Goal: Navigation & Orientation: Find specific page/section

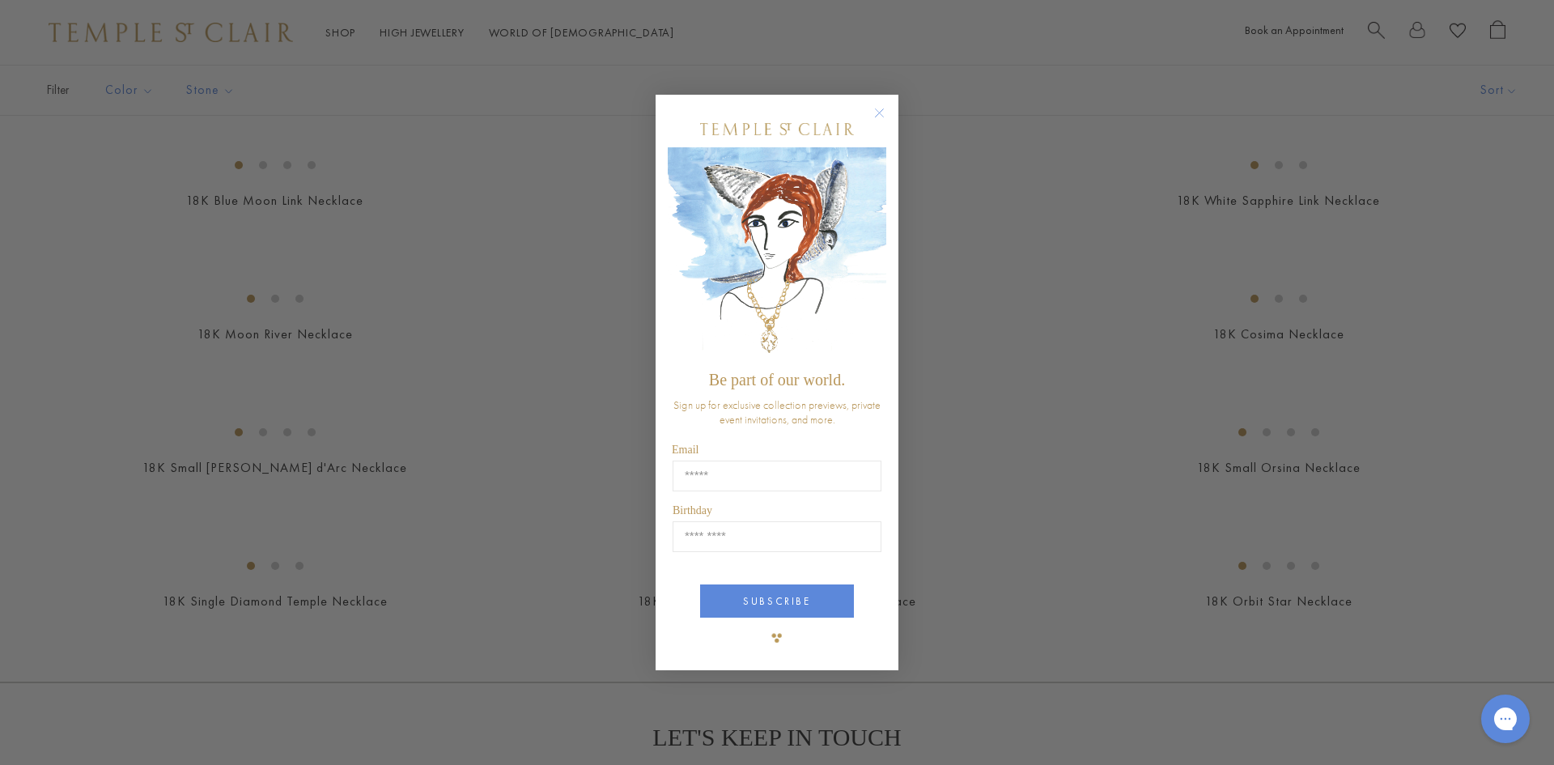
scroll to position [1380, 0]
click at [883, 107] on circle "Close dialog" at bounding box center [879, 112] width 19 height 19
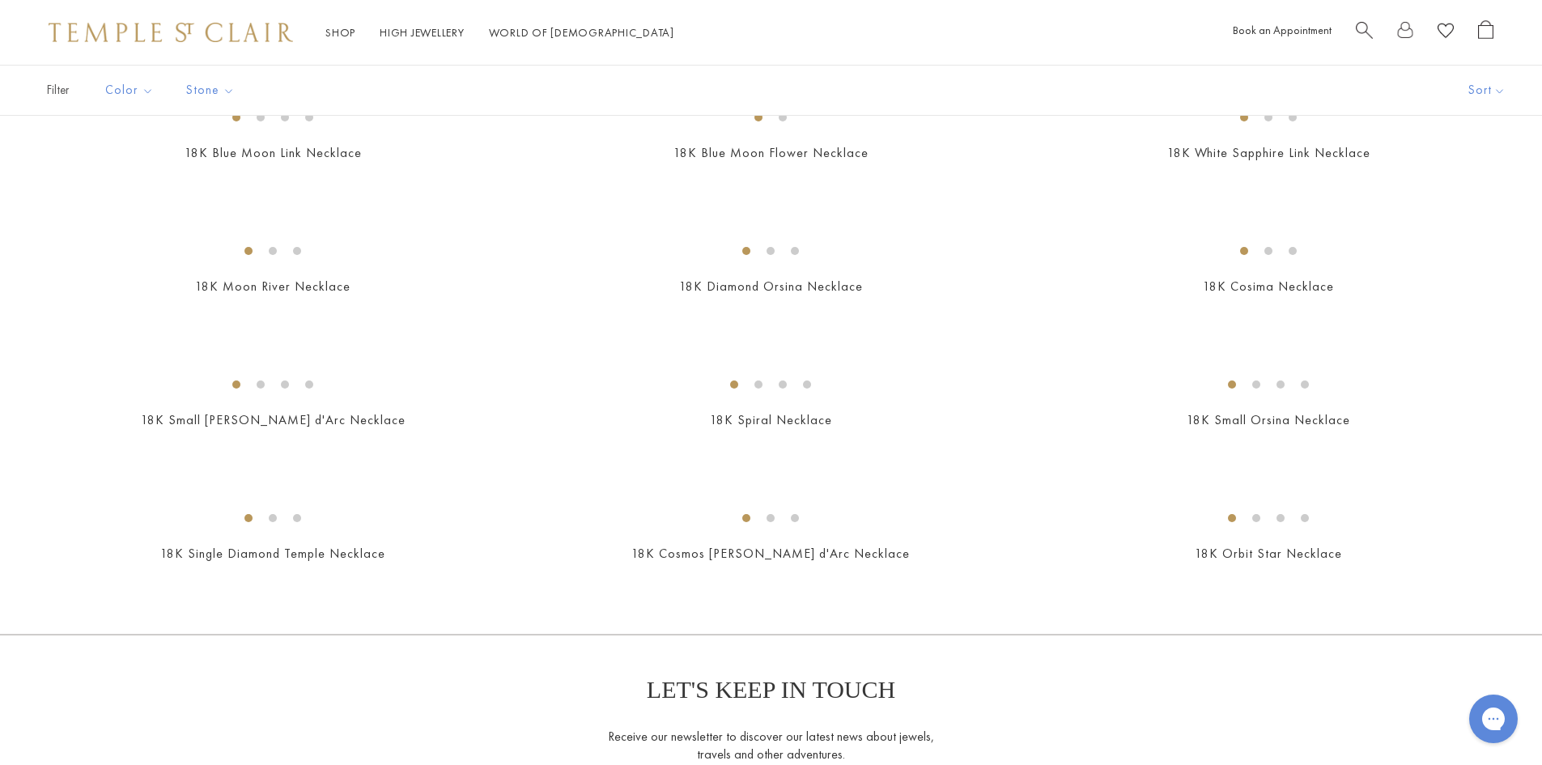
scroll to position [1372, 0]
click at [411, 36] on link "High Jewellery High Jewellery" at bounding box center [422, 32] width 85 height 15
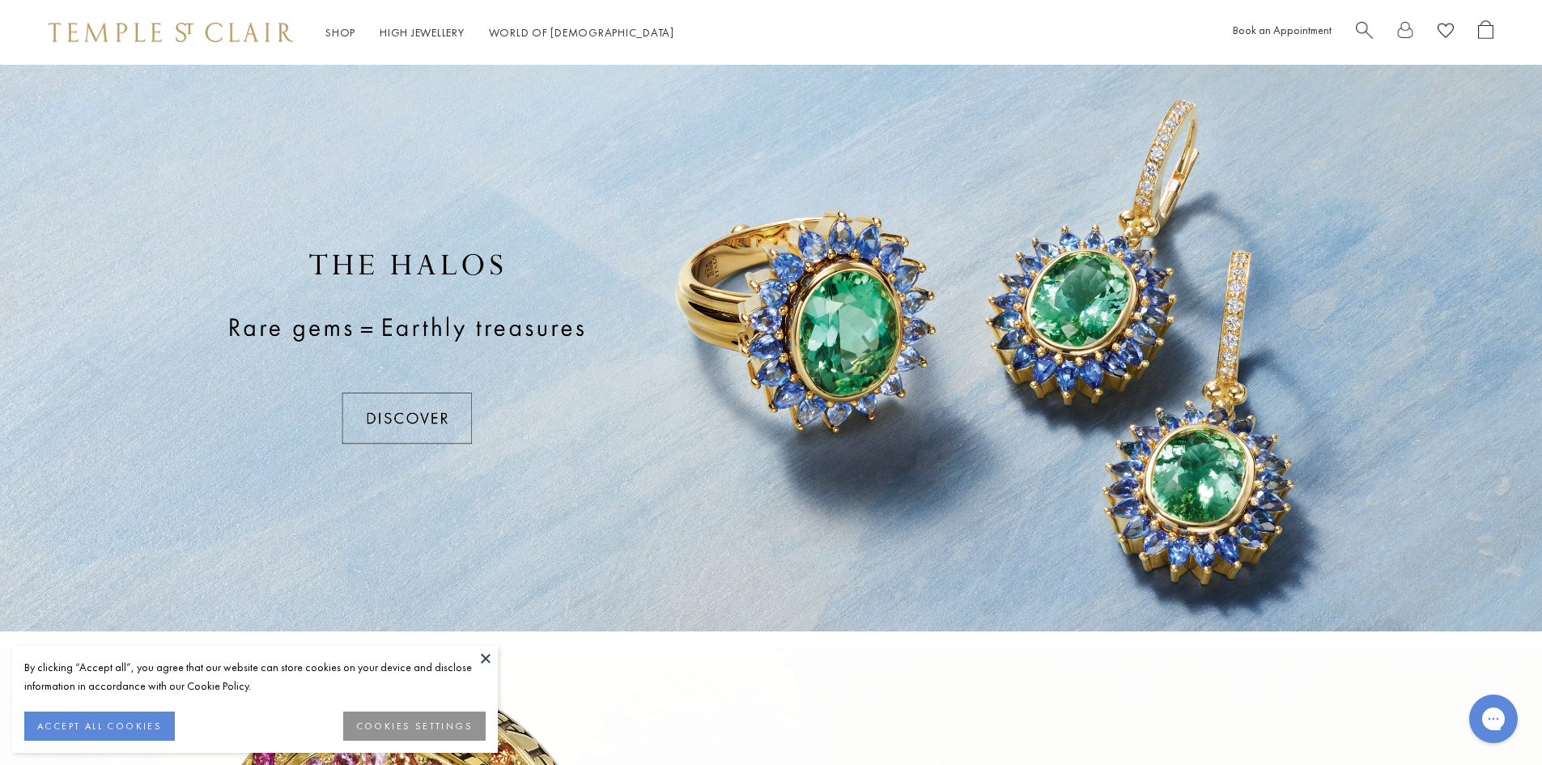
click at [488, 661] on button at bounding box center [485, 658] width 24 height 24
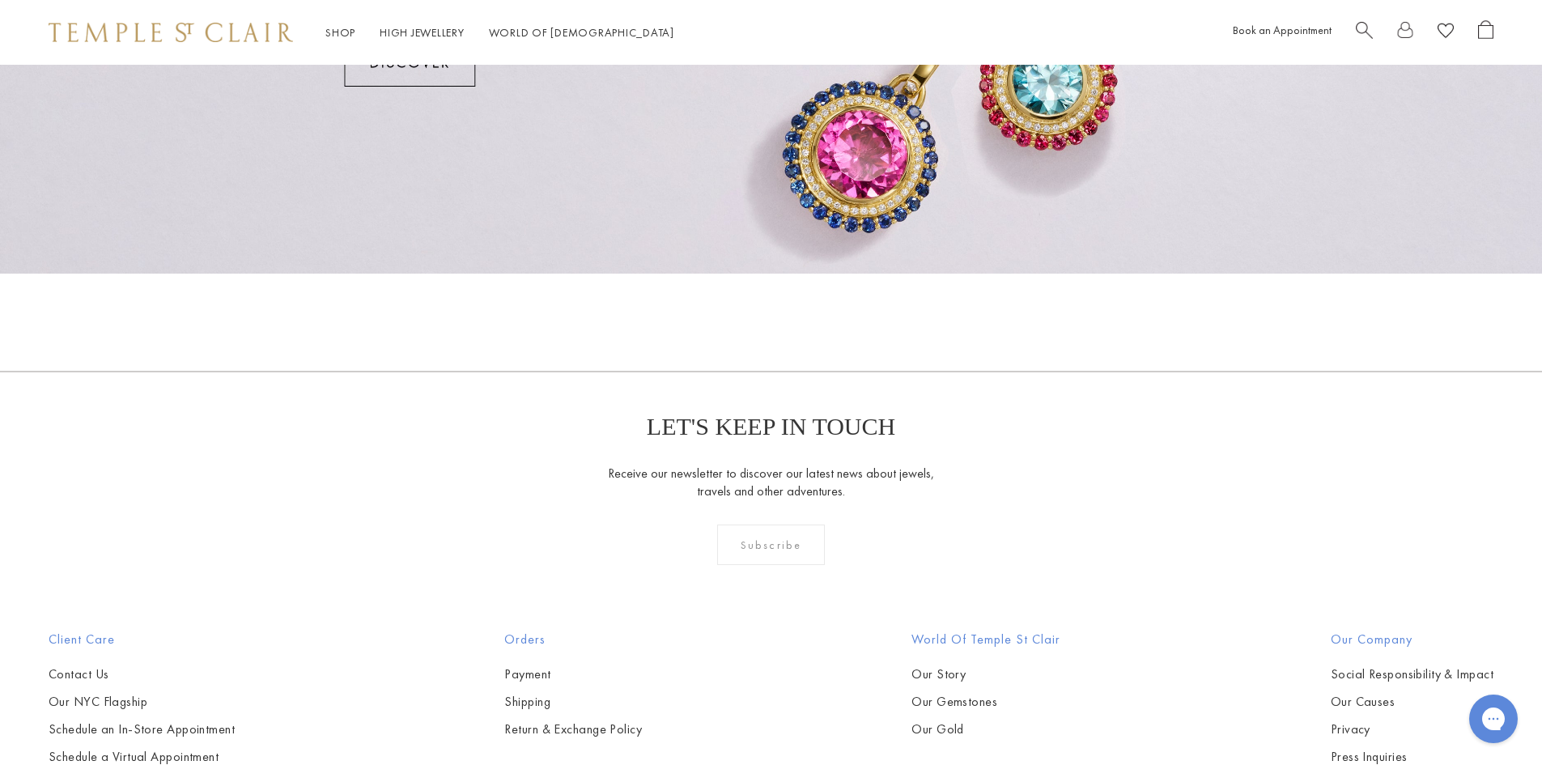
scroll to position [1700, 0]
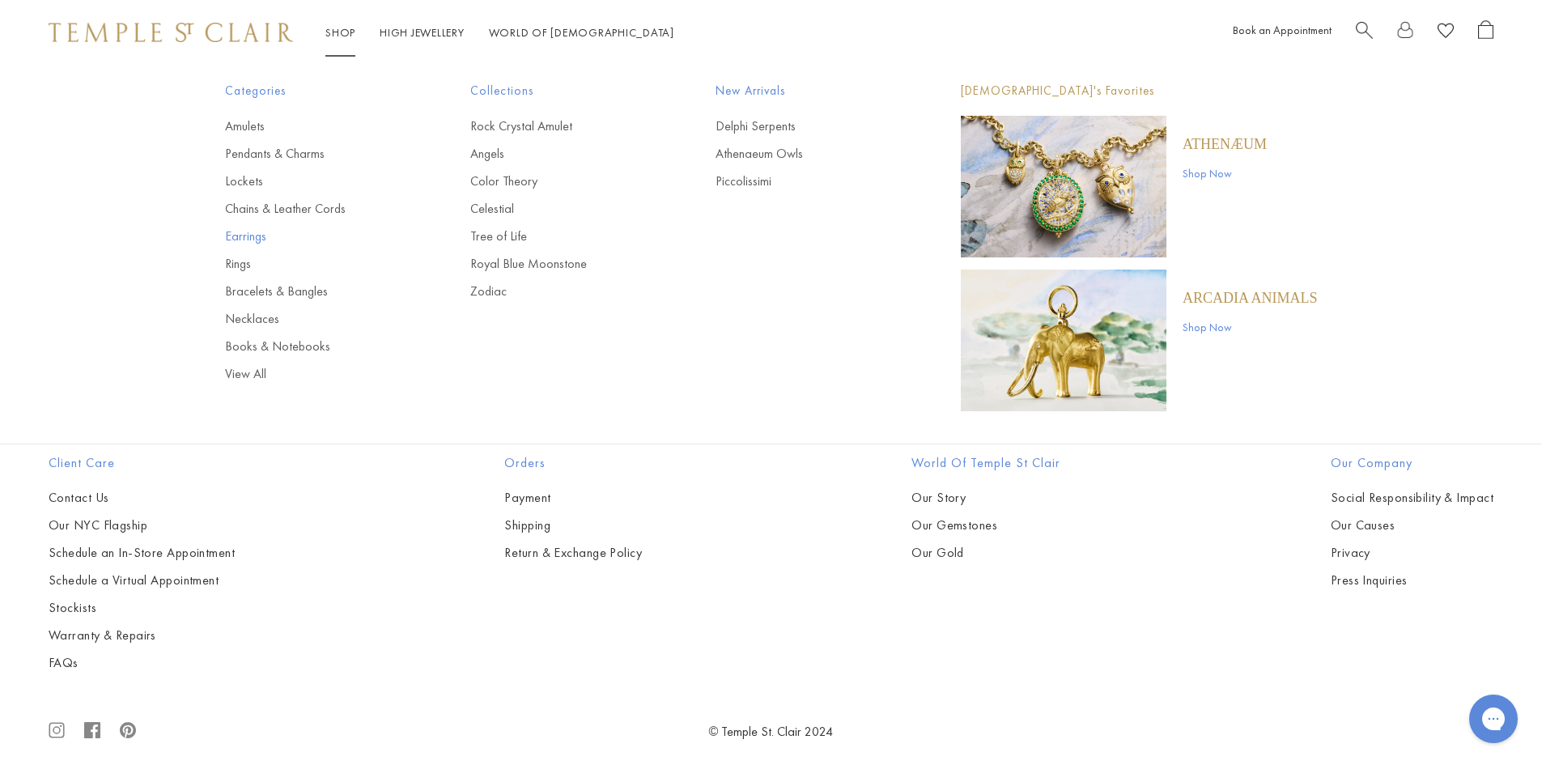
click at [250, 236] on link "Earrings" at bounding box center [315, 236] width 180 height 18
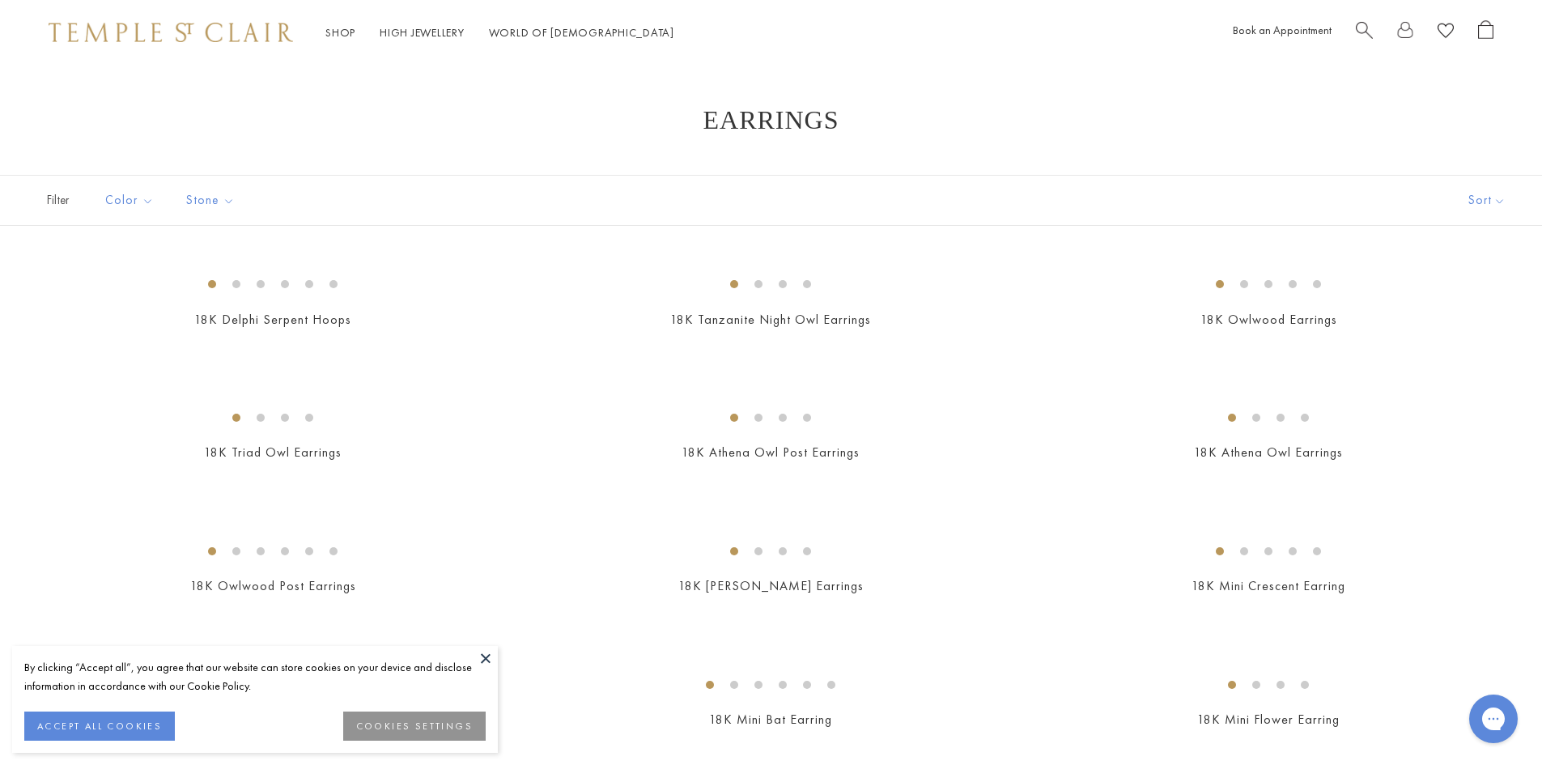
click at [485, 659] on button at bounding box center [485, 658] width 24 height 24
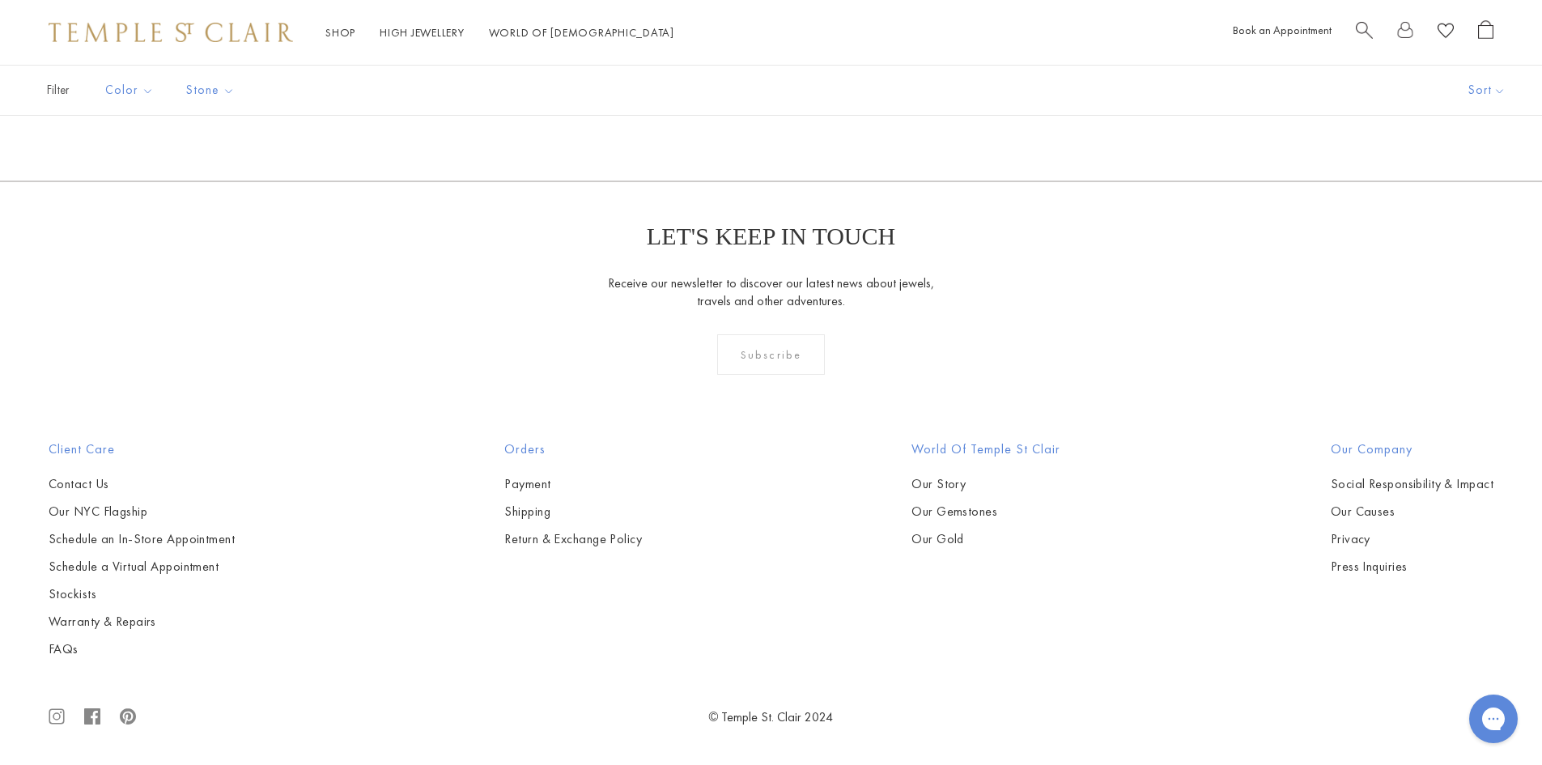
scroll to position [10117, 0]
click at [740, 116] on link "2" at bounding box center [745, 93] width 53 height 45
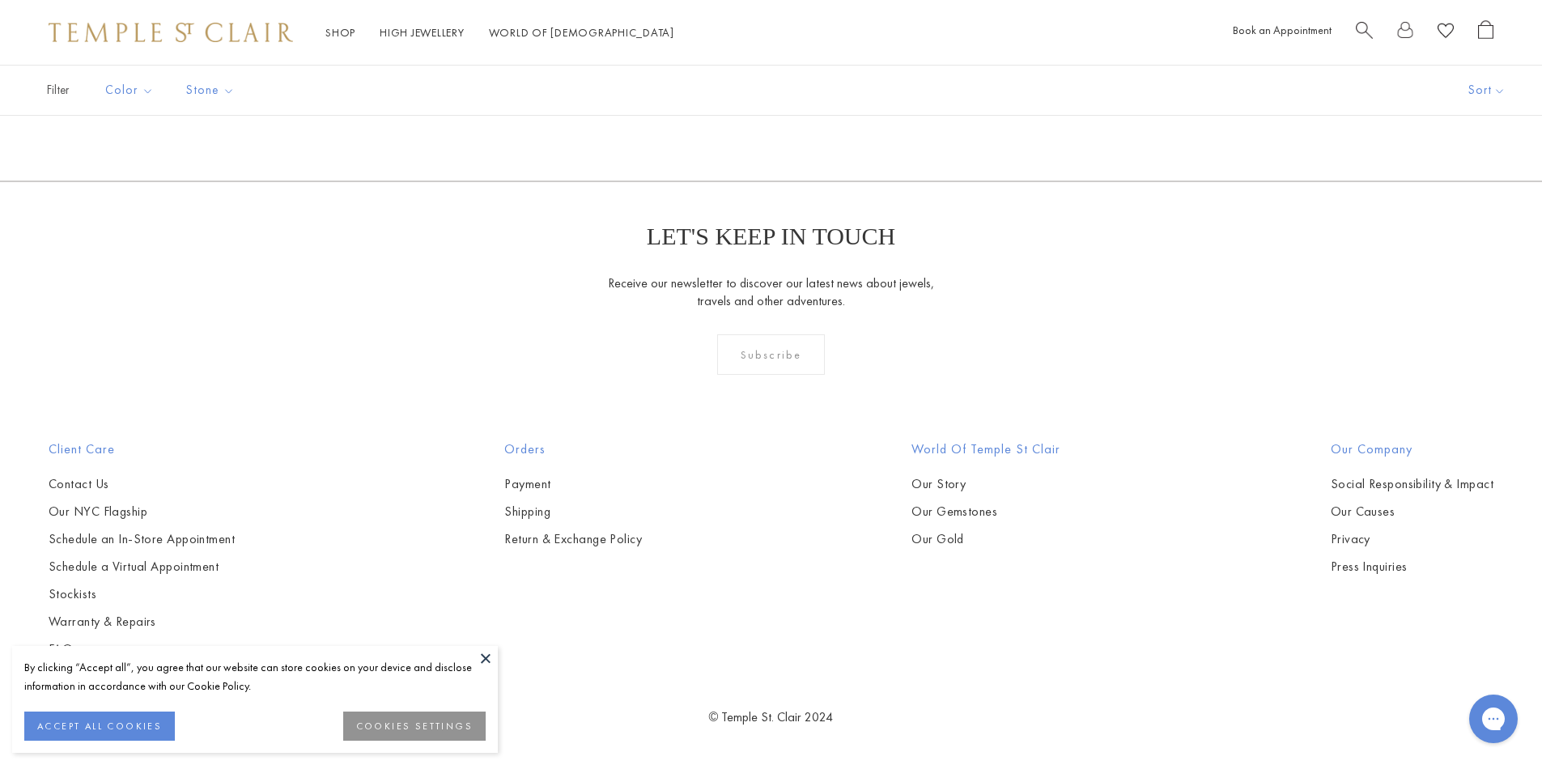
scroll to position [9794, 0]
click at [822, 116] on link "3" at bounding box center [822, 93] width 53 height 45
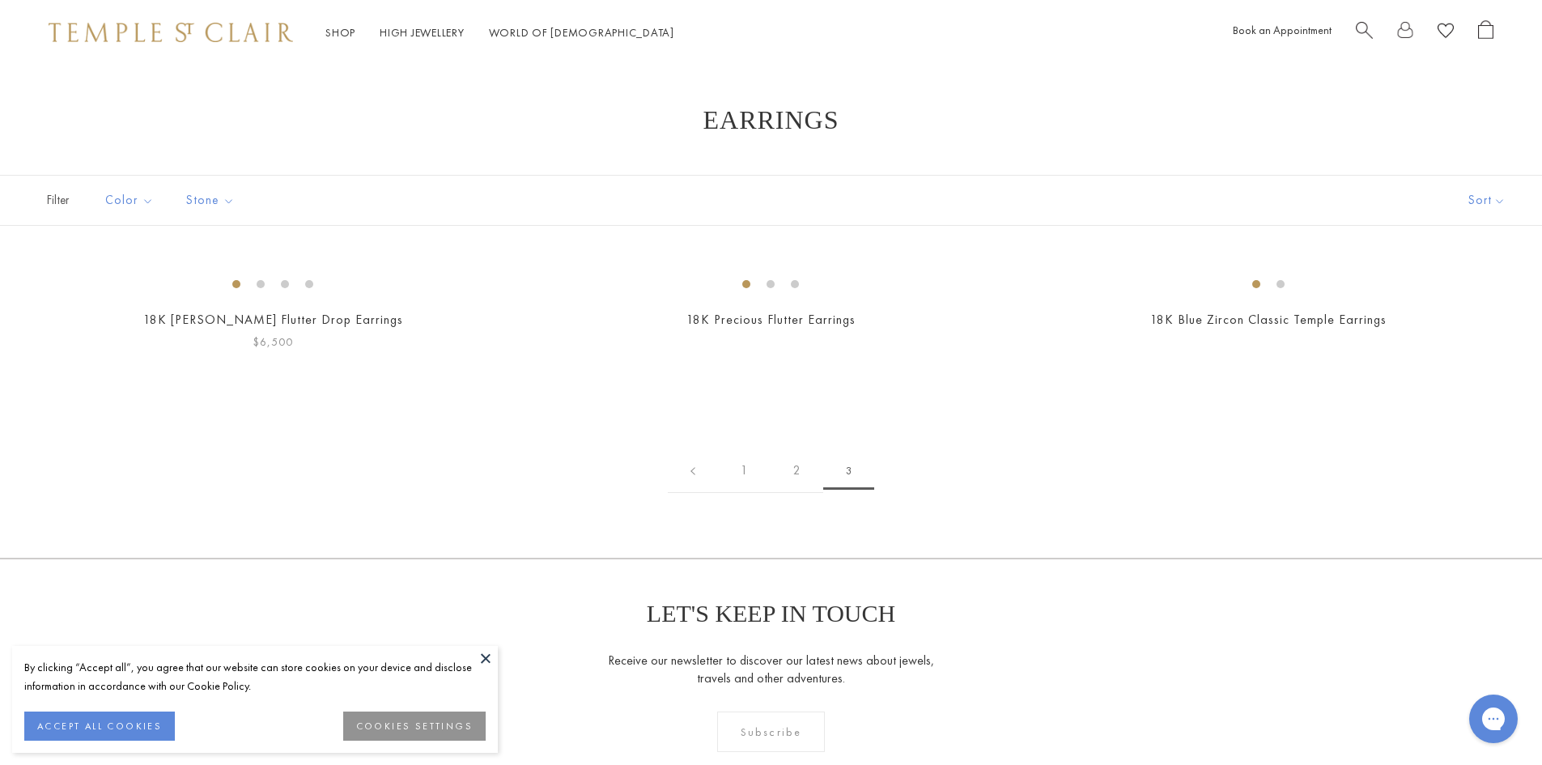
click at [487, 657] on button at bounding box center [485, 658] width 24 height 24
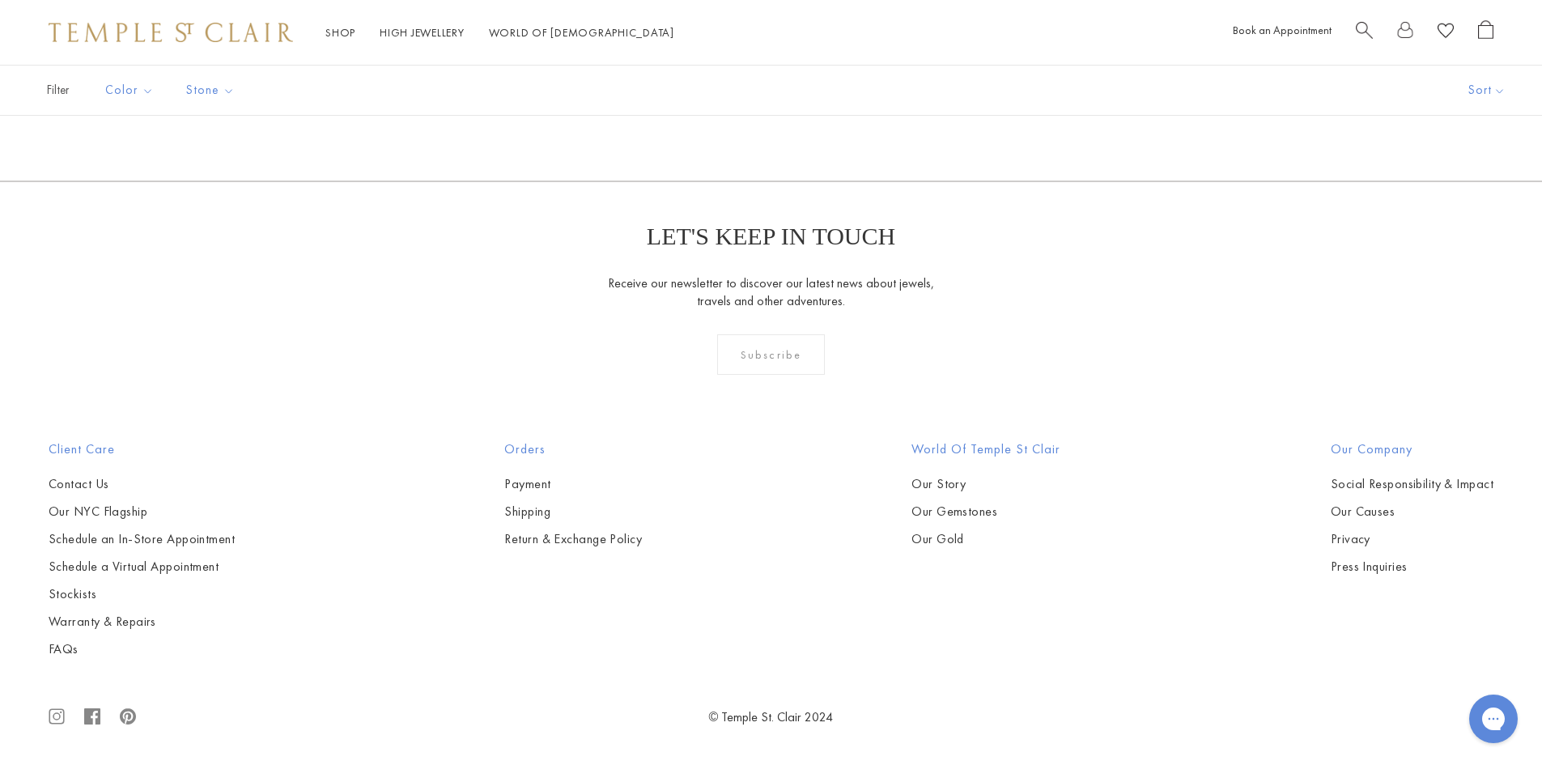
scroll to position [567, 0]
click at [742, 116] on link "1" at bounding box center [744, 93] width 53 height 45
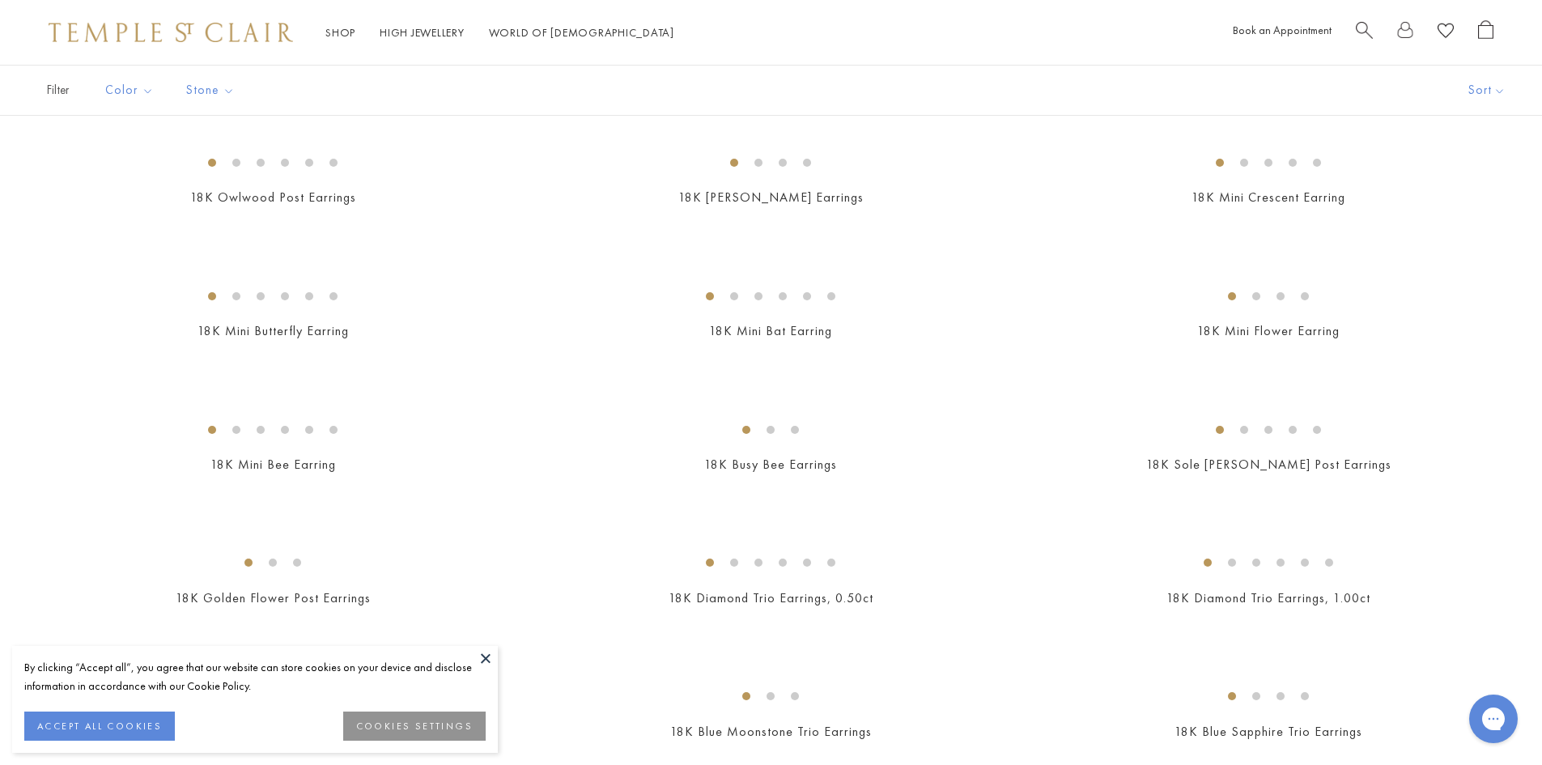
scroll to position [567, 0]
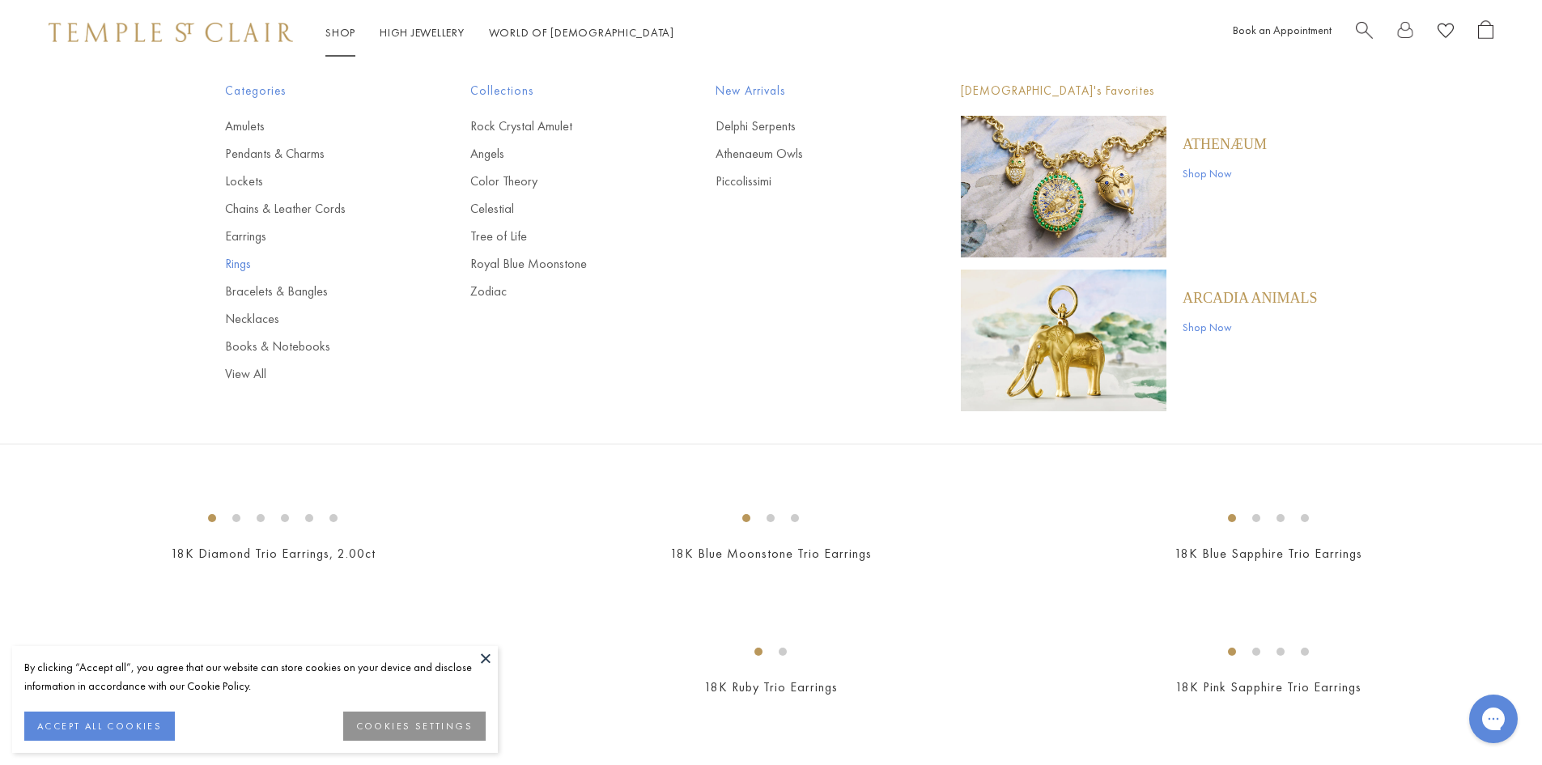
click at [235, 266] on link "Rings" at bounding box center [315, 264] width 180 height 18
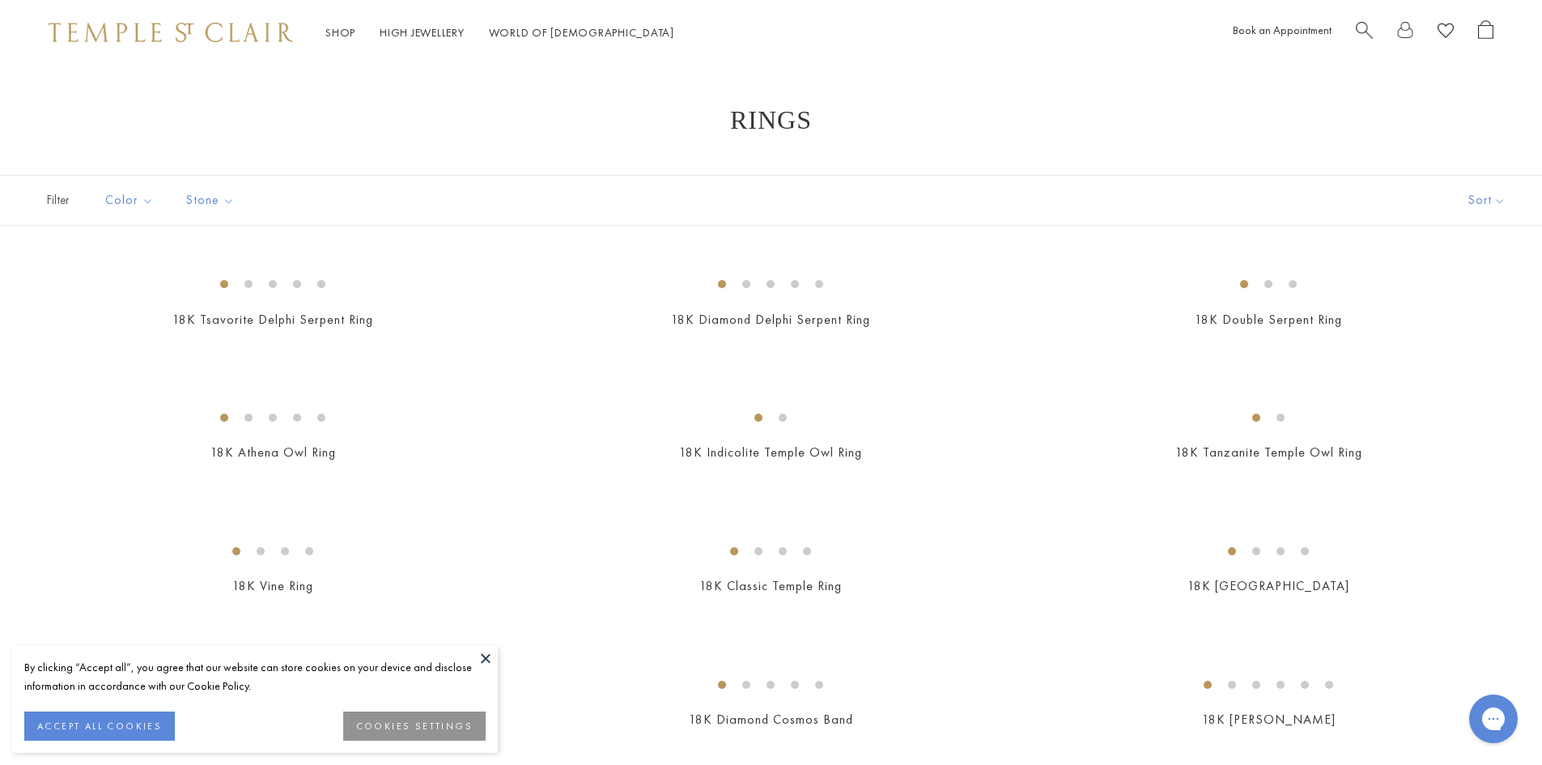
click at [482, 657] on button at bounding box center [485, 658] width 24 height 24
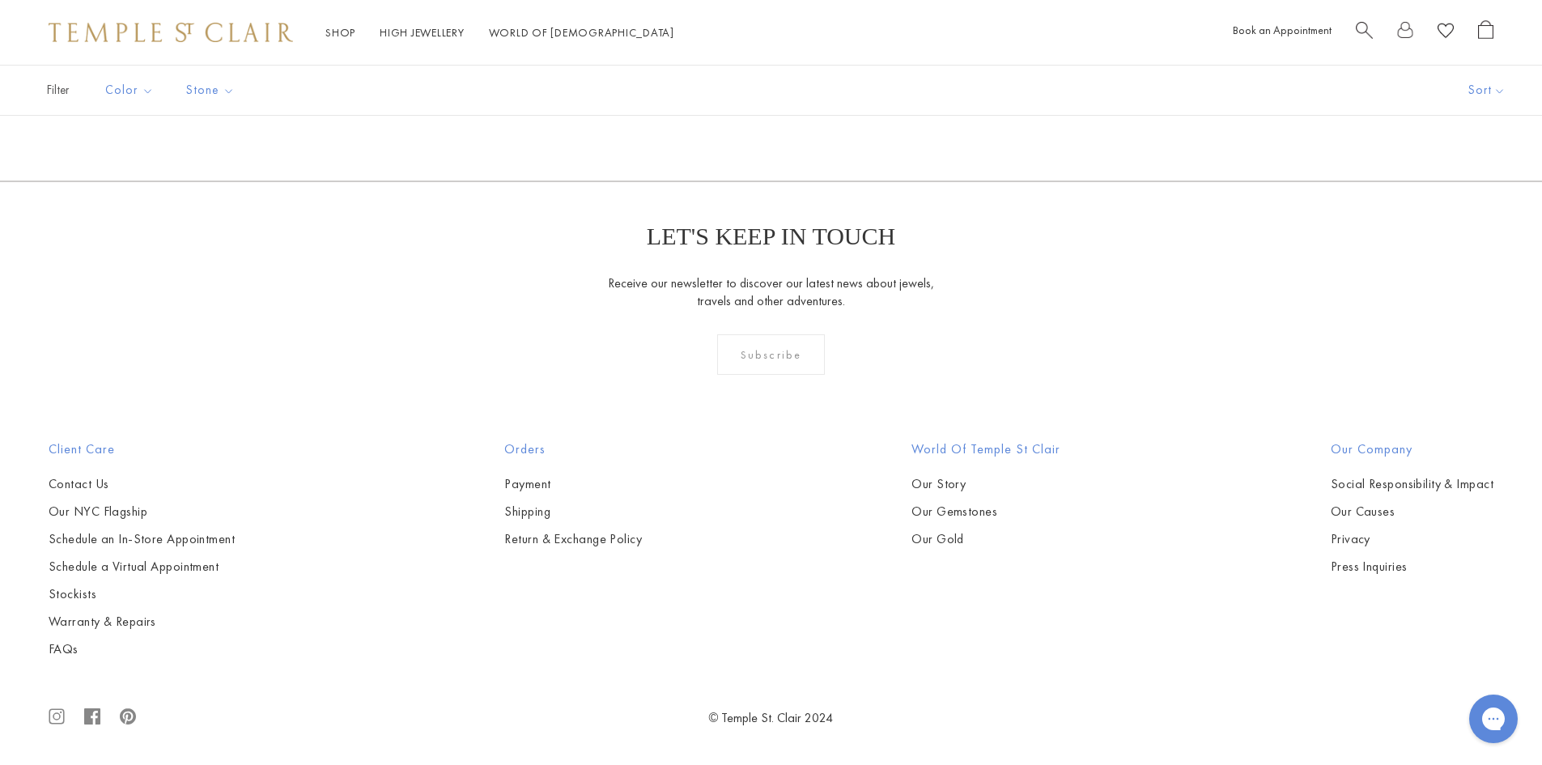
scroll to position [8972, 0]
click at [771, 116] on link "2" at bounding box center [771, 93] width 53 height 45
